Goal: Find specific page/section: Find specific page/section

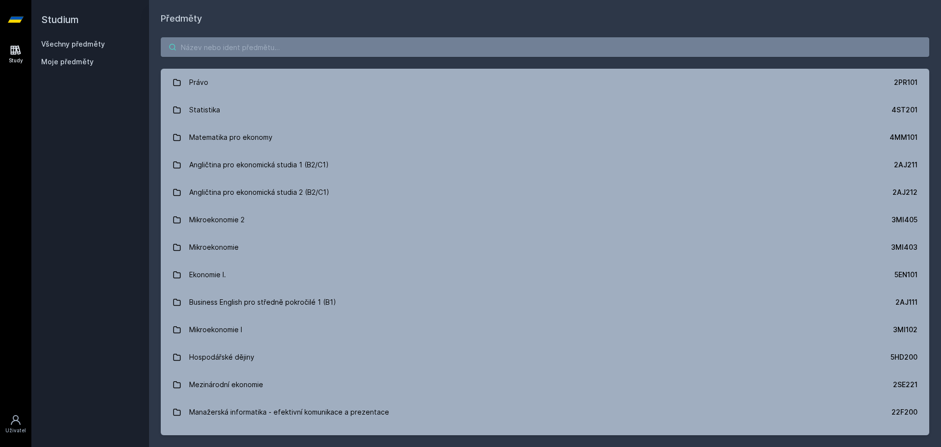
click at [219, 54] on input "search" at bounding box center [545, 47] width 769 height 20
paste input "1MT300"
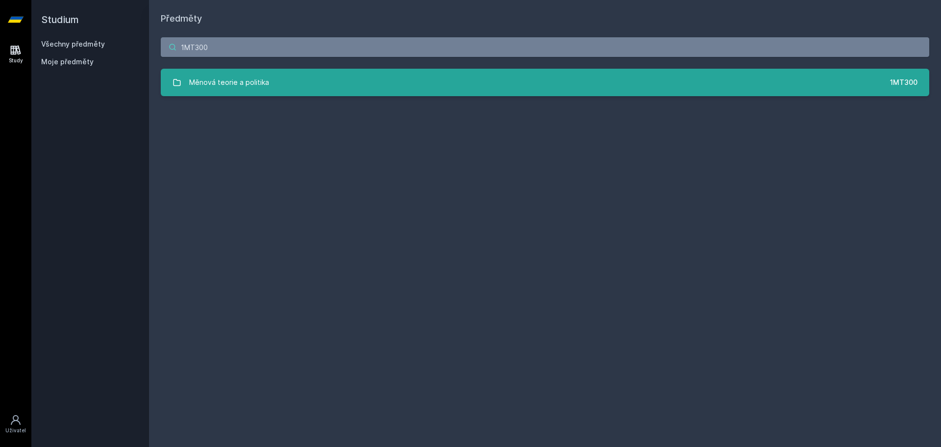
type input "1MT300"
click at [263, 80] on div "Měnová teorie a politika" at bounding box center [229, 83] width 80 height 20
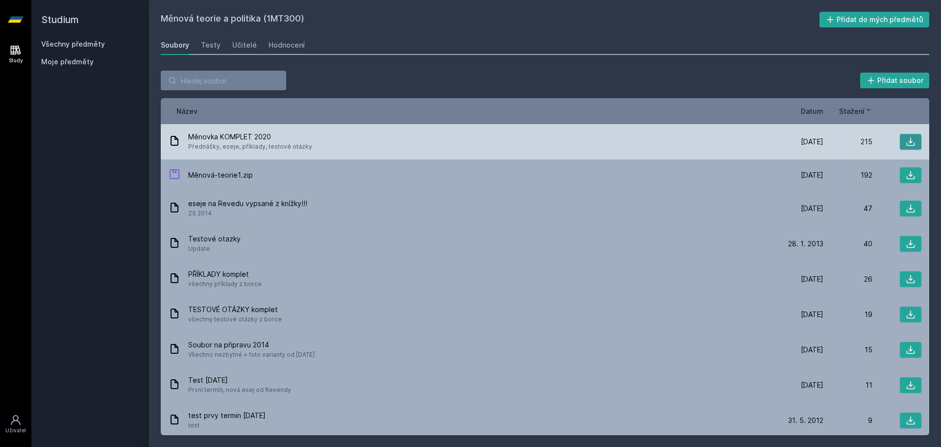
click at [906, 140] on icon at bounding box center [911, 142] width 10 height 10
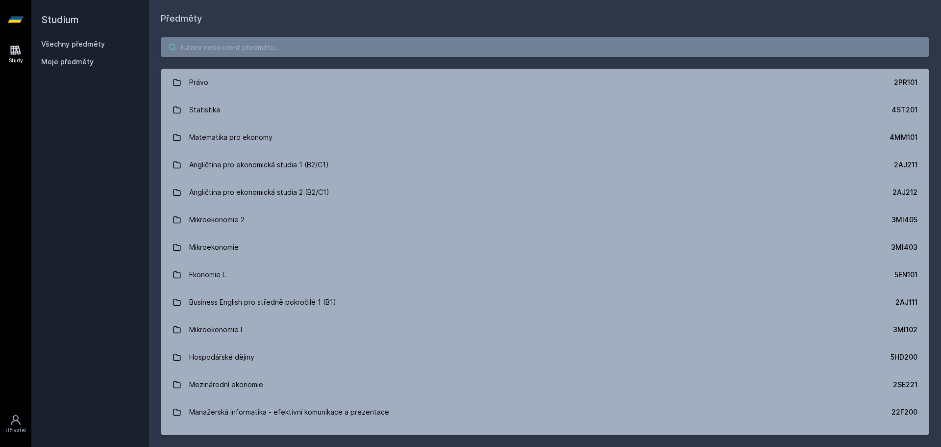
click at [218, 50] on input "search" at bounding box center [545, 47] width 769 height 20
paste input "1VF327"
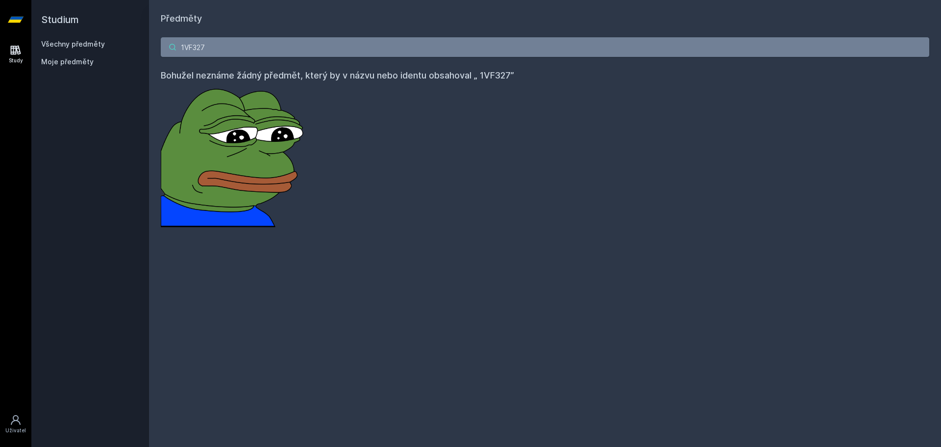
drag, startPoint x: 232, startPoint y: 50, endPoint x: 118, endPoint y: 71, distance: 116.1
click at [118, 71] on div "Studium Všechny předměty Moje předměty Předměty 1VF327 Bohužel neznáme žádný př…" at bounding box center [486, 223] width 910 height 447
paste input "1VF224"
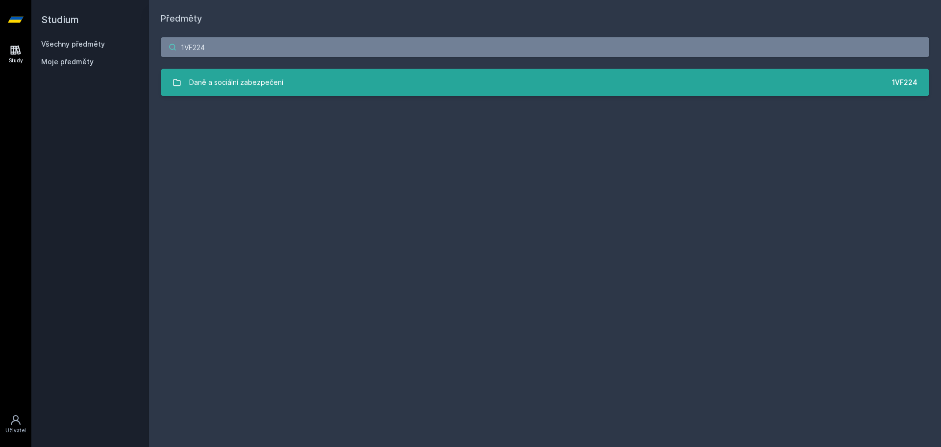
type input "1VF224"
click at [247, 88] on div "Daně a sociální zabezpečení" at bounding box center [236, 83] width 94 height 20
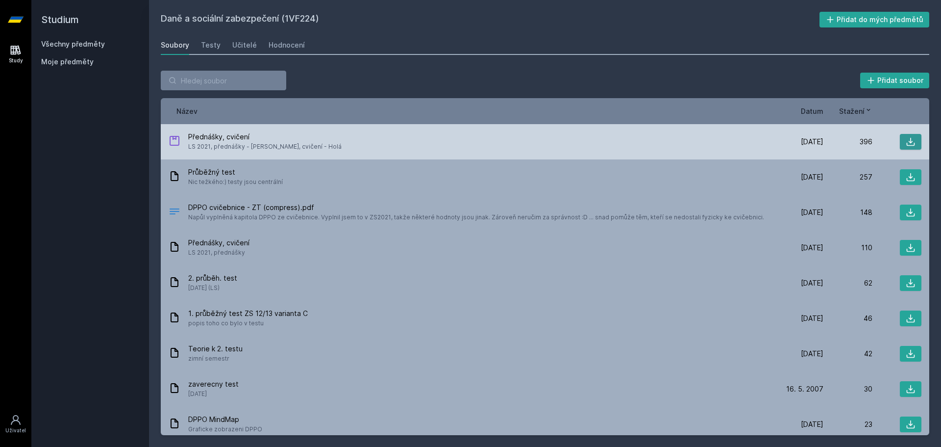
click at [907, 142] on icon at bounding box center [911, 142] width 8 height 8
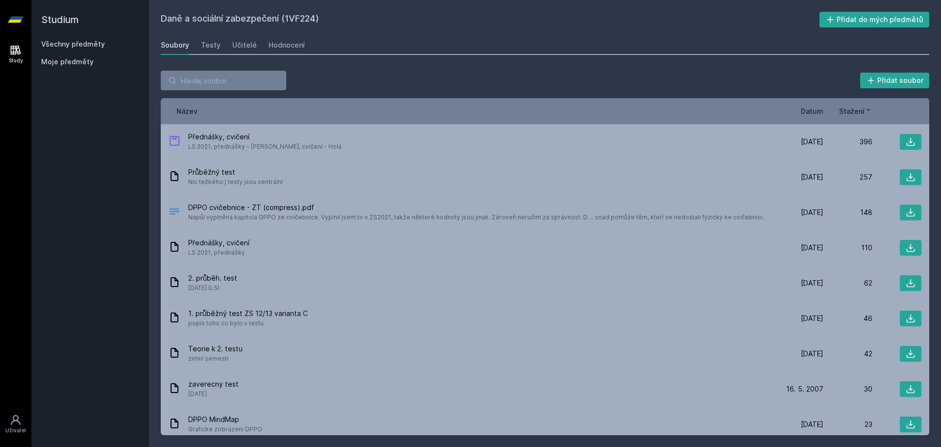
click at [421, 16] on h2 "Daně a sociální zabezpečení (1VF224)" at bounding box center [490, 20] width 659 height 16
